Goal: Task Accomplishment & Management: Use online tool/utility

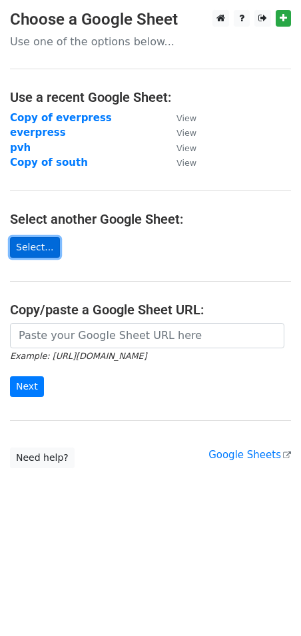
click at [30, 243] on link "Select..." at bounding box center [35, 247] width 50 height 21
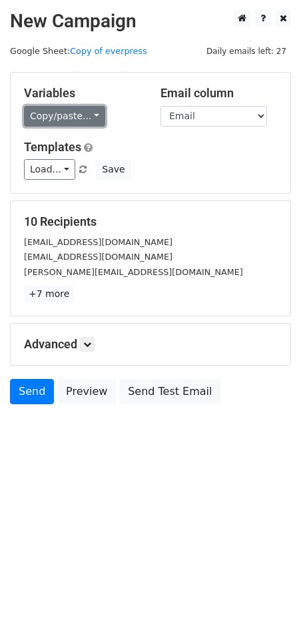
click at [85, 120] on link "Copy/paste..." at bounding box center [64, 116] width 81 height 21
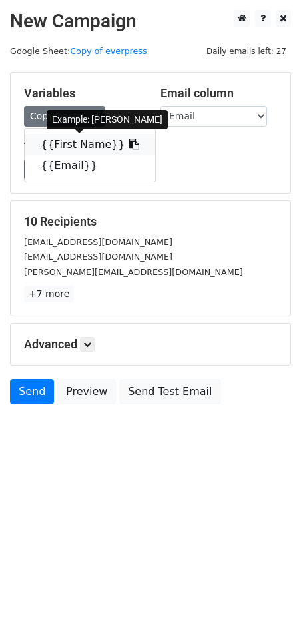
click at [79, 144] on link "{{First Name}}" at bounding box center [90, 144] width 130 height 21
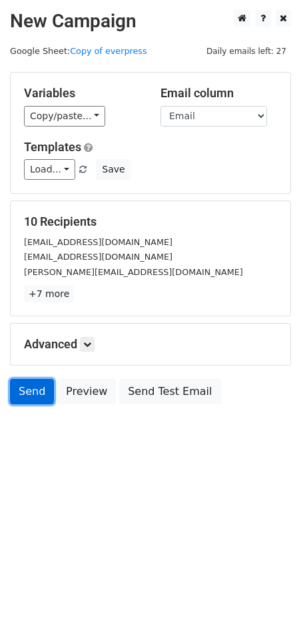
click at [26, 387] on link "Send" at bounding box center [32, 391] width 44 height 25
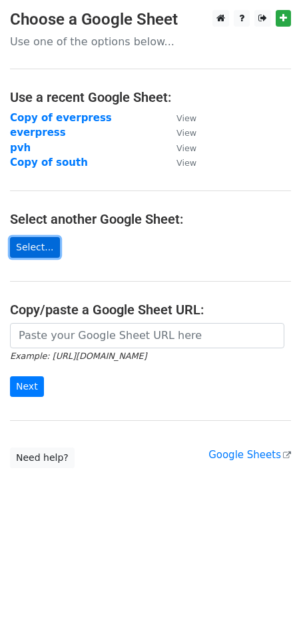
click at [30, 241] on link "Select..." at bounding box center [35, 247] width 50 height 21
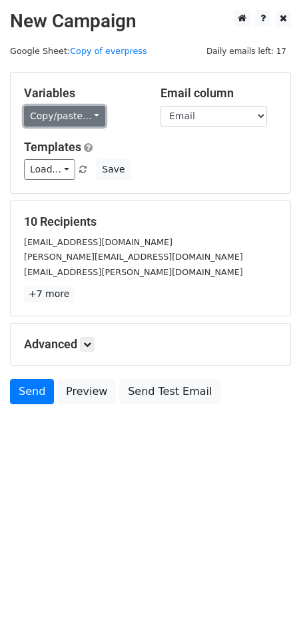
click at [76, 114] on link "Copy/paste..." at bounding box center [64, 116] width 81 height 21
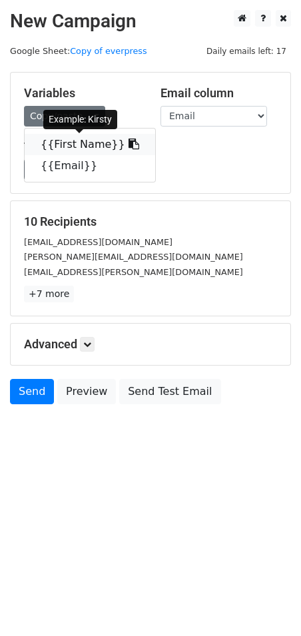
click at [75, 140] on link "{{First Name}}" at bounding box center [90, 144] width 130 height 21
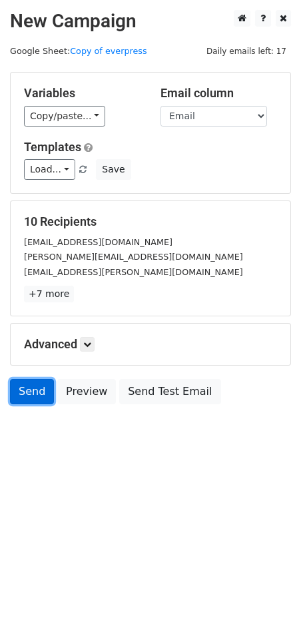
click at [43, 393] on link "Send" at bounding box center [32, 391] width 44 height 25
